Goal: Navigation & Orientation: Find specific page/section

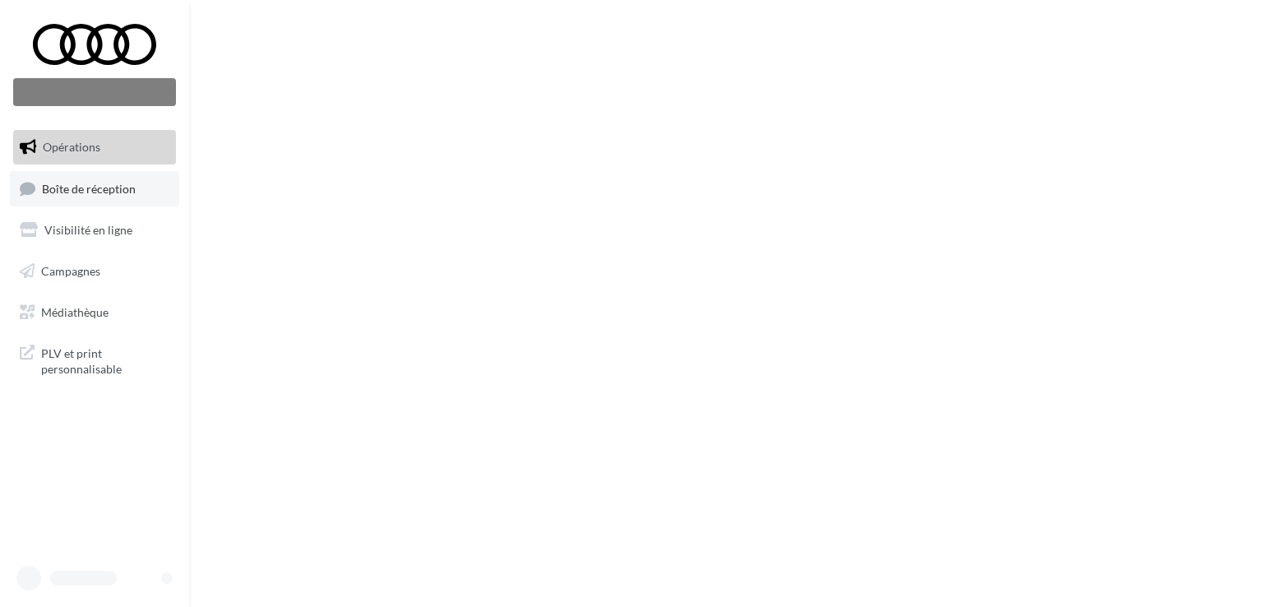
click at [146, 190] on link "Boîte de réception" at bounding box center [94, 188] width 169 height 35
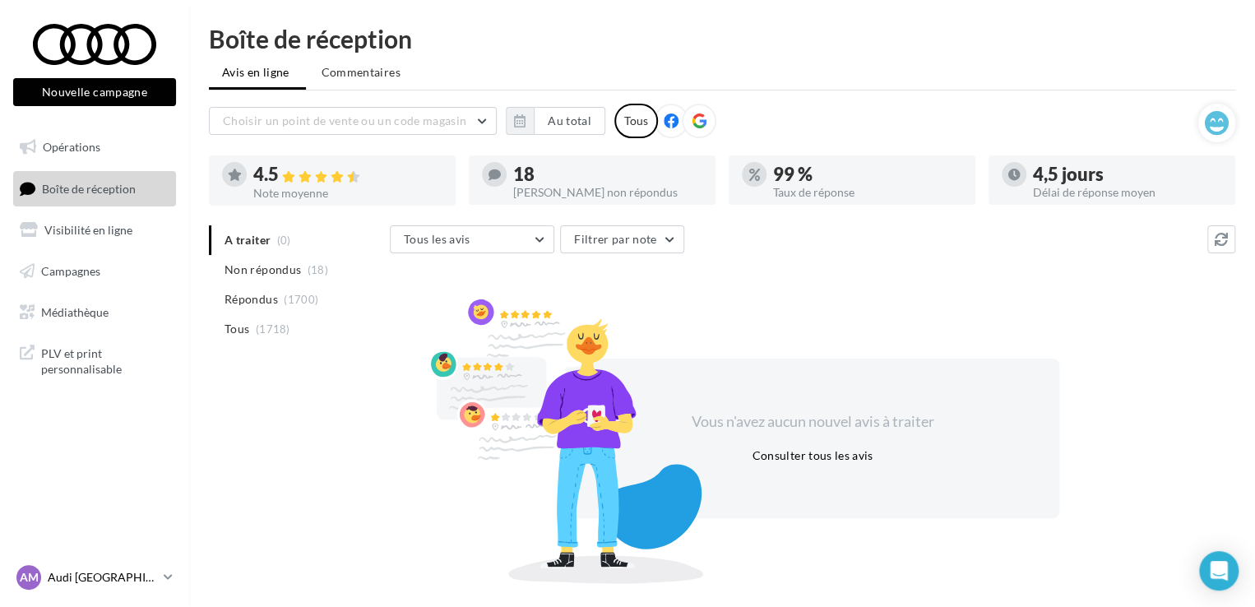
click at [102, 573] on p "Audi [GEOGRAPHIC_DATA]" at bounding box center [102, 577] width 109 height 16
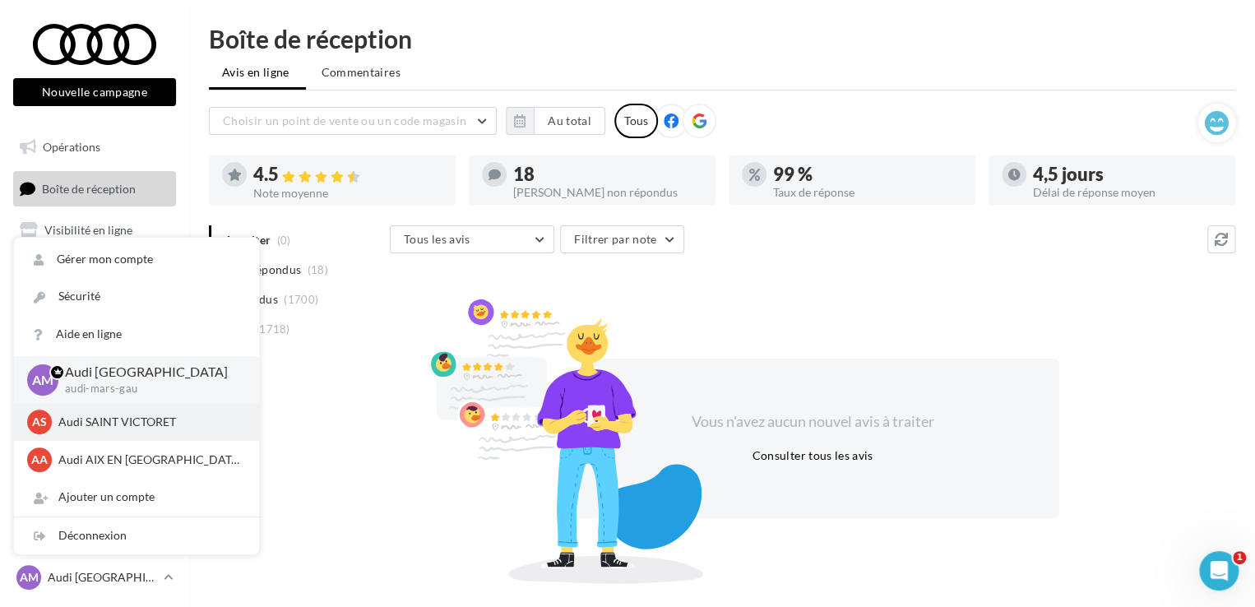
click at [81, 428] on p "Audi SAINT VICTORET" at bounding box center [148, 422] width 181 height 16
